Goal: Book appointment/travel/reservation

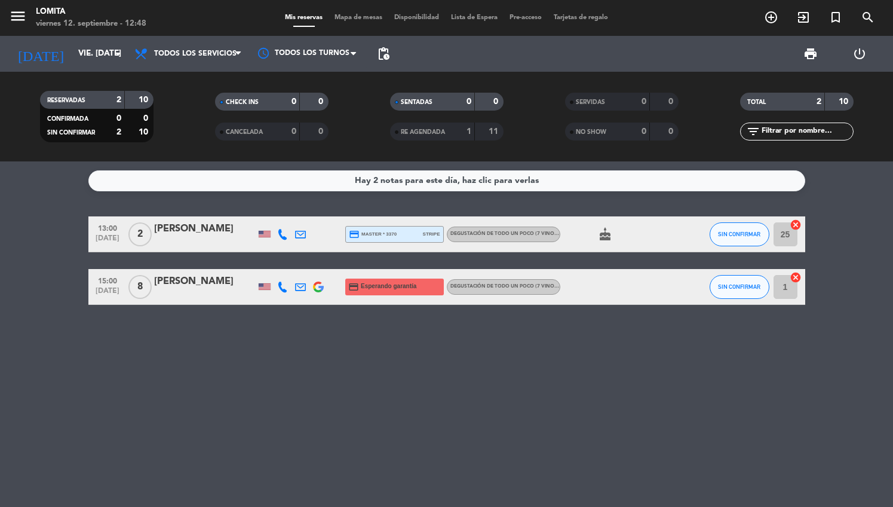
click at [842, 10] on icon "turned_in_not" at bounding box center [836, 17] width 14 height 14
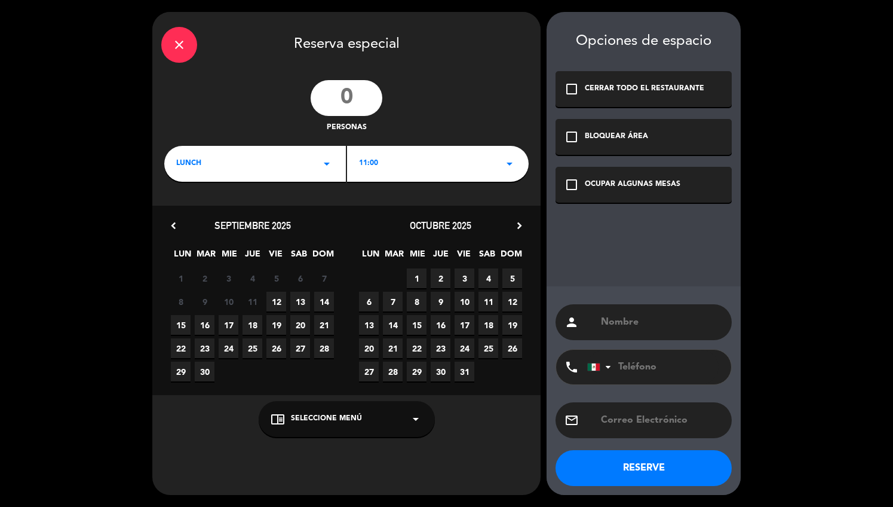
click at [344, 106] on input "number" at bounding box center [347, 98] width 72 height 36
type input "11"
click at [376, 169] on span "11:00" at bounding box center [368, 164] width 19 height 12
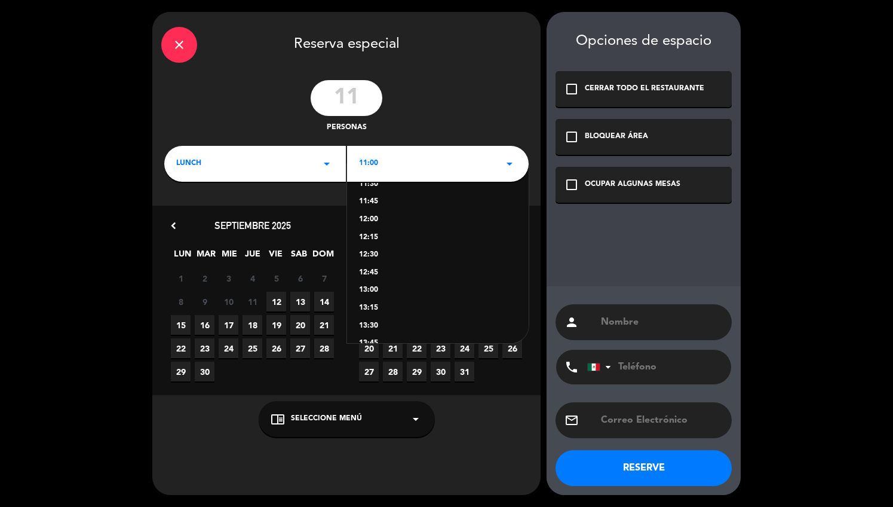
scroll to position [59, 0]
click at [374, 279] on div "13:00" at bounding box center [438, 278] width 158 height 12
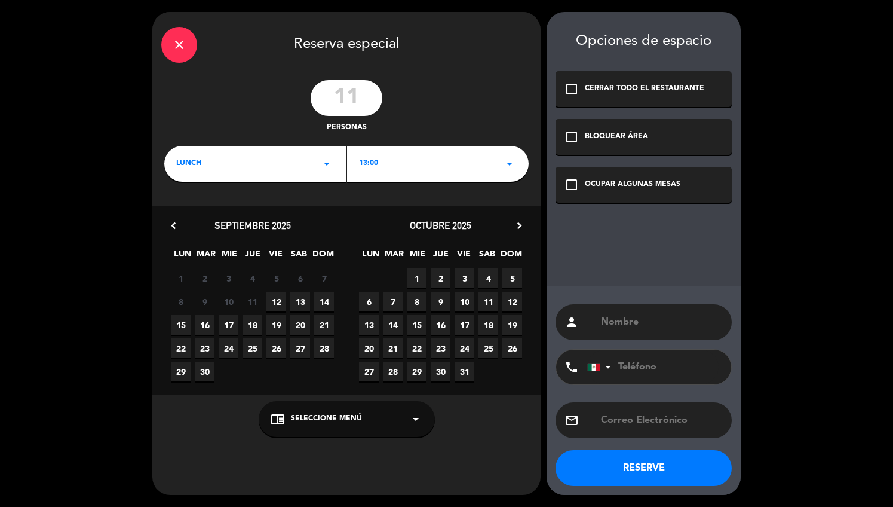
click at [278, 327] on span "19" at bounding box center [276, 325] width 20 height 20
click at [305, 414] on span "Seleccione Menú" at bounding box center [326, 419] width 71 height 12
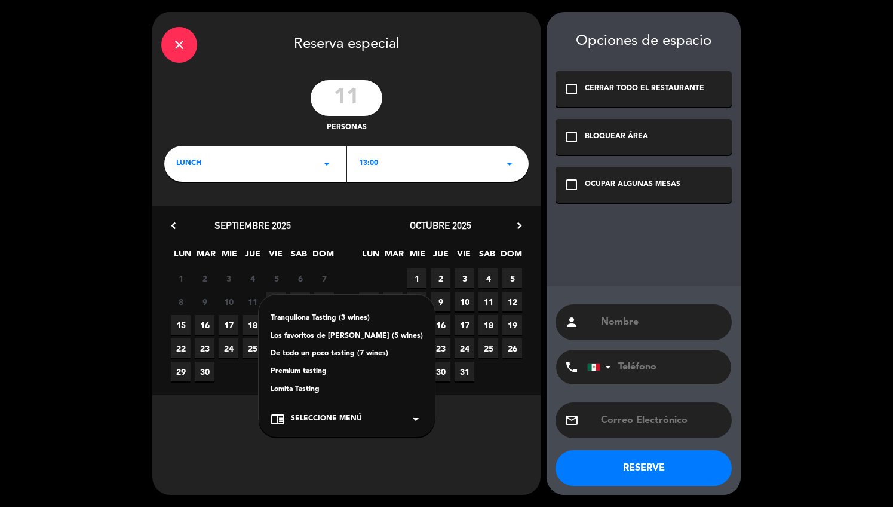
click at [309, 386] on div "Lomita Tasting" at bounding box center [347, 390] width 152 height 12
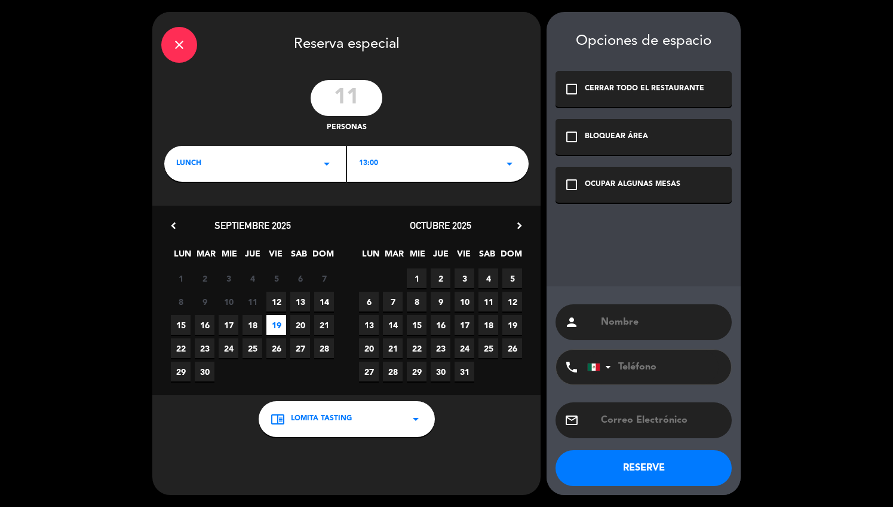
click at [645, 320] on input "text" at bounding box center [661, 322] width 123 height 17
type input "[PERSON_NAME]"
click at [570, 187] on icon "check_box_outline_blank" at bounding box center [572, 184] width 14 height 14
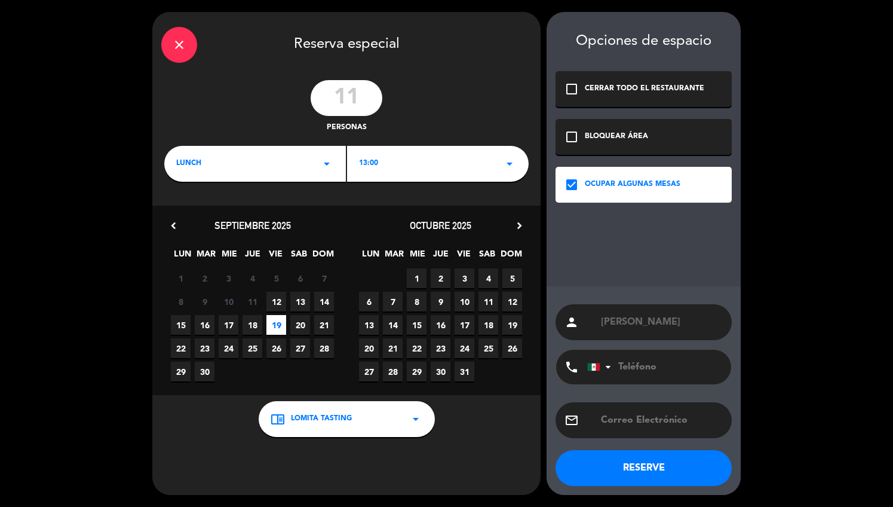
click at [634, 464] on button "RESERVE" at bounding box center [644, 468] width 176 height 36
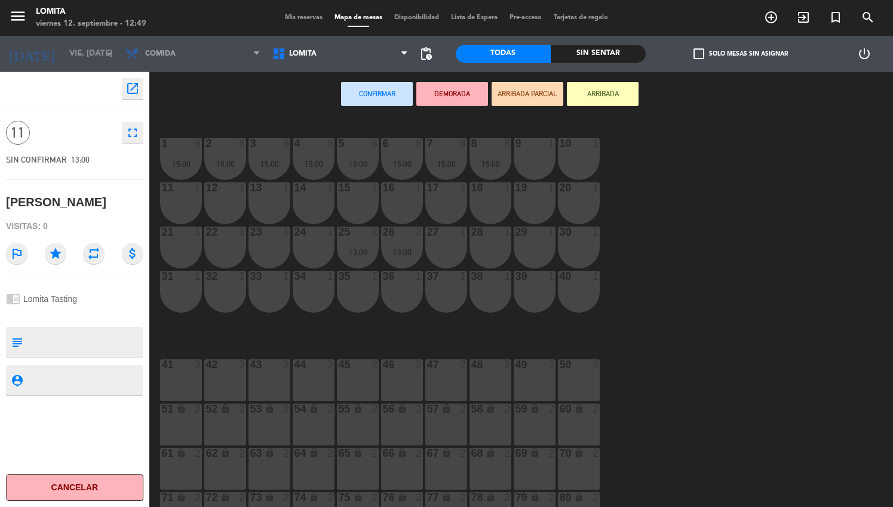
click at [289, 17] on span "Mis reservas" at bounding box center [304, 17] width 50 height 7
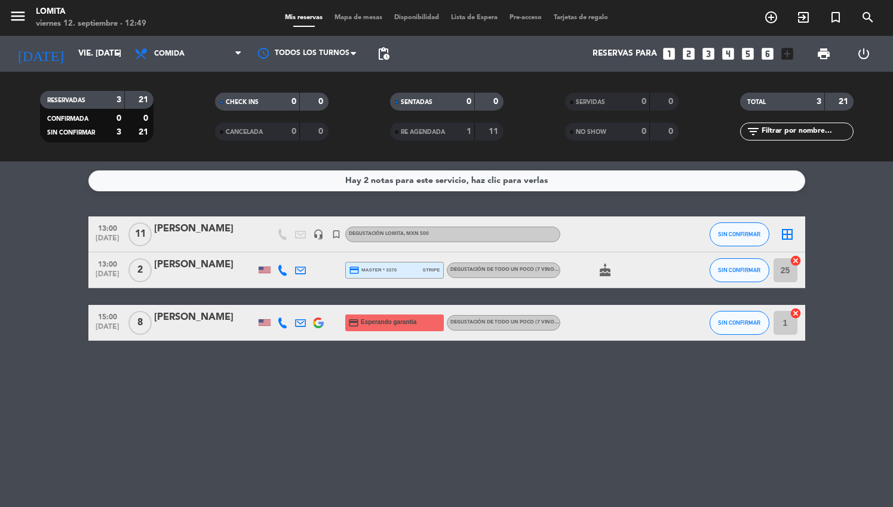
click at [233, 231] on div "[PERSON_NAME]" at bounding box center [205, 229] width 102 height 16
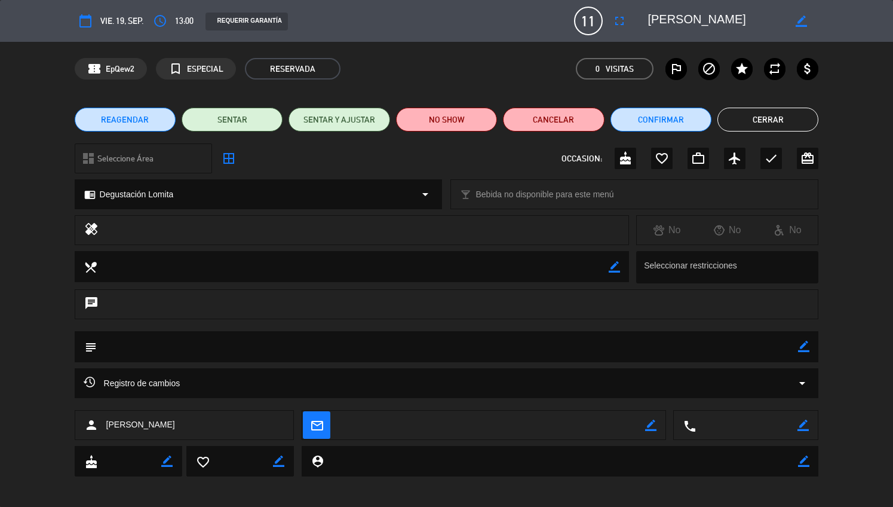
click at [800, 24] on icon "border_color" at bounding box center [801, 21] width 11 height 11
click at [805, 26] on icon at bounding box center [801, 21] width 11 height 11
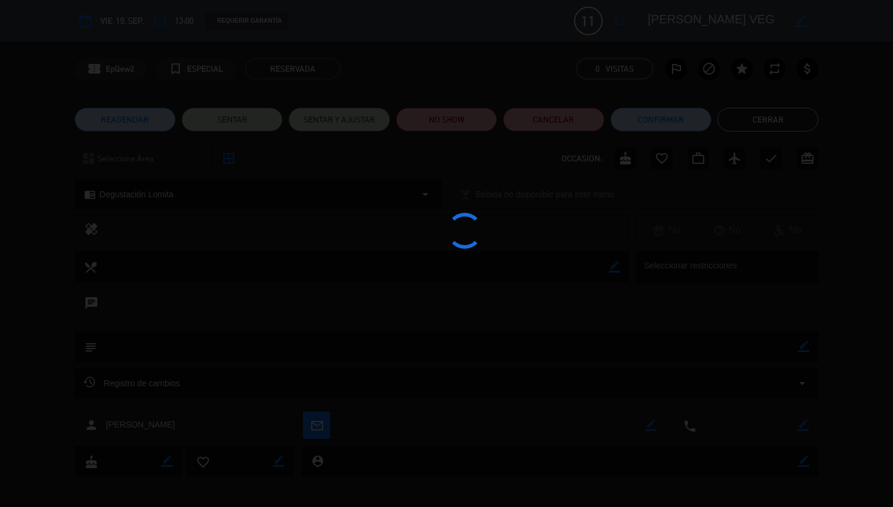
type textarea "[PERSON_NAME] VEG"
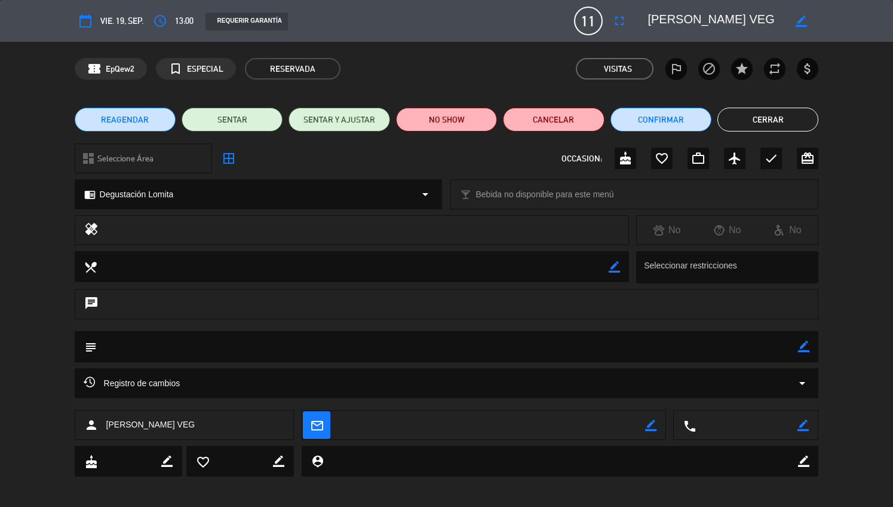
click at [772, 118] on button "Cerrar" at bounding box center [768, 120] width 101 height 24
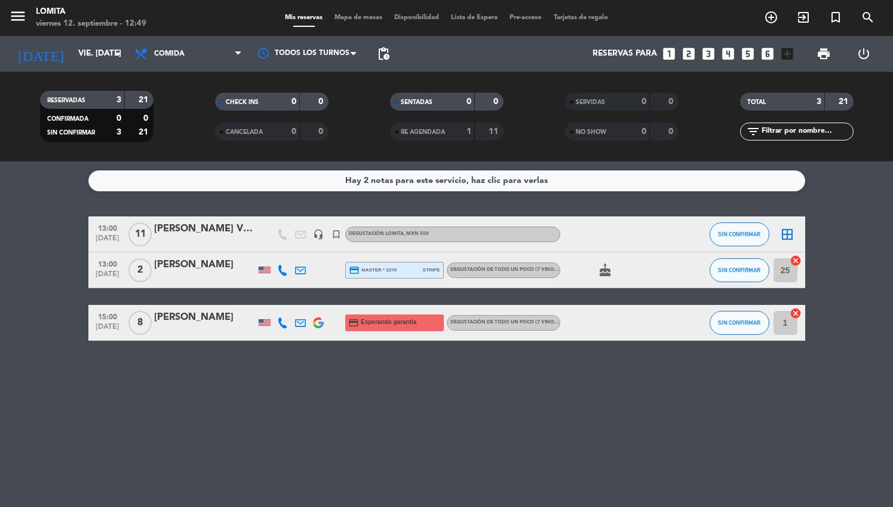
click at [223, 234] on div "[PERSON_NAME] VEG" at bounding box center [205, 229] width 102 height 16
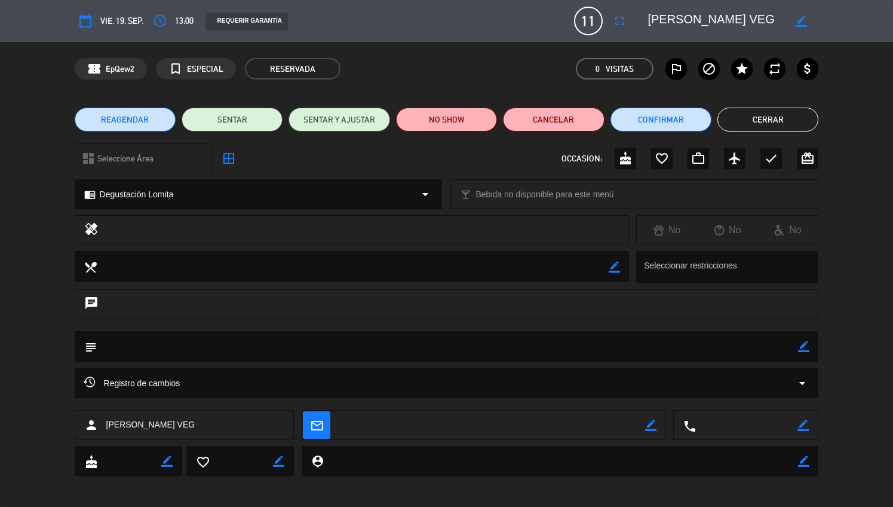
click at [649, 427] on icon "border_color" at bounding box center [650, 424] width 11 height 11
click at [553, 423] on textarea at bounding box center [492, 425] width 306 height 30
paste textarea "[EMAIL_ADDRESS][DOMAIN_NAME]"
type textarea "[EMAIL_ADDRESS][DOMAIN_NAME]"
click at [656, 425] on icon at bounding box center [650, 424] width 11 height 11
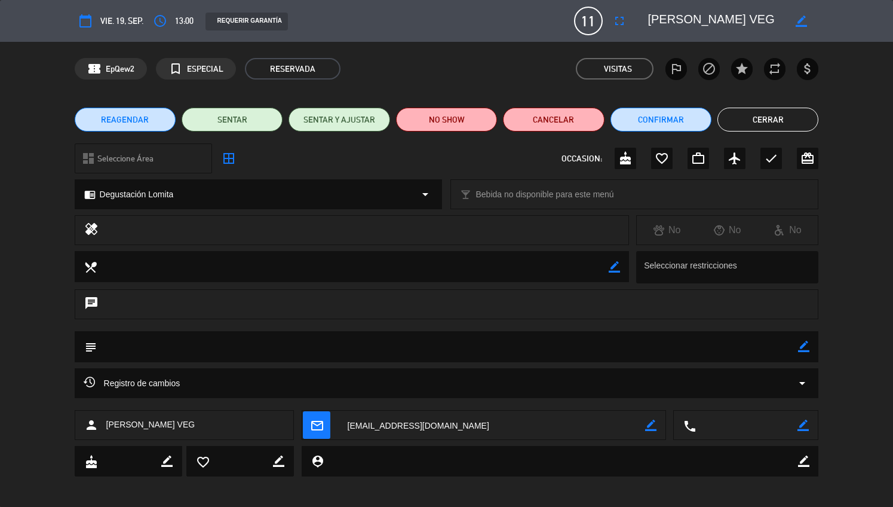
click at [317, 425] on icon "mail_outline" at bounding box center [316, 424] width 13 height 13
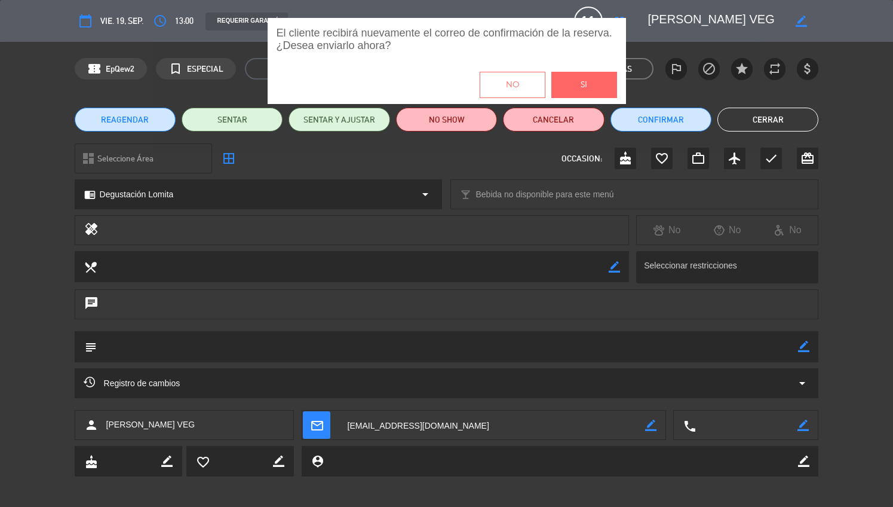
click at [587, 84] on span "Si" at bounding box center [584, 85] width 7 height 14
